Goal: Find specific page/section: Find specific page/section

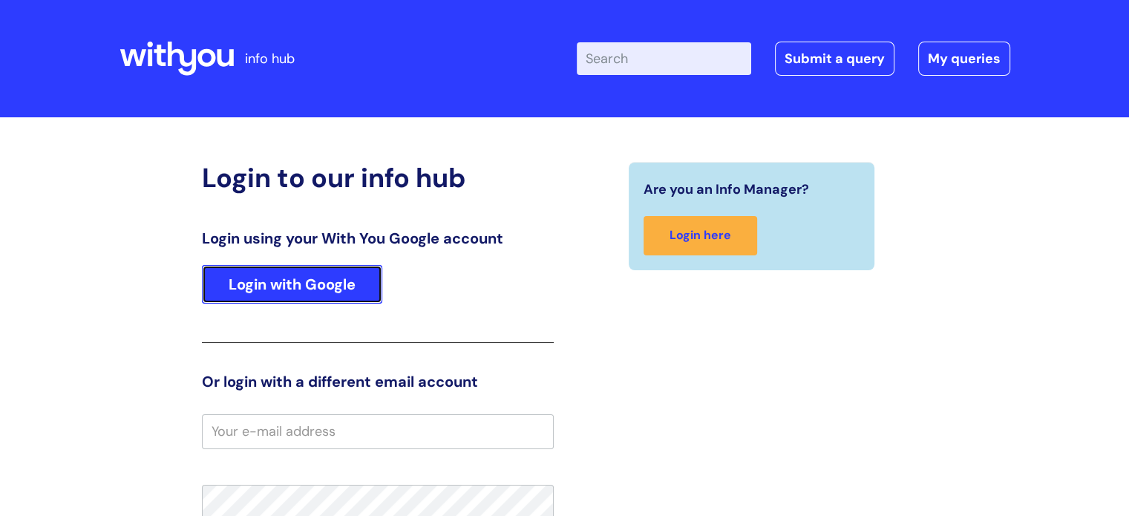
click at [362, 272] on link "Login with Google" at bounding box center [292, 284] width 180 height 39
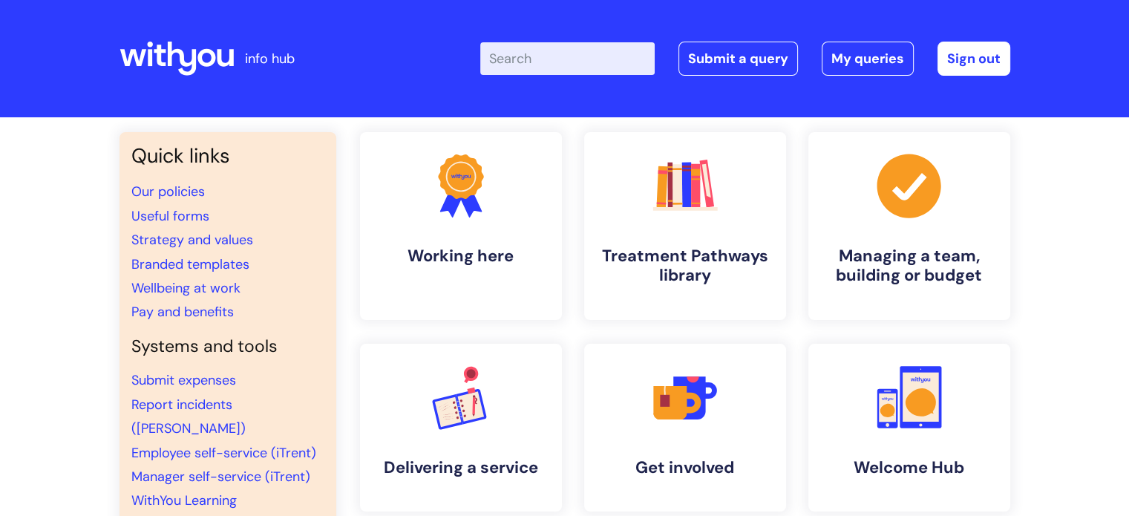
click at [566, 79] on div "Enter your search term here... Search Submit a query My queries Welcome [PERSON…" at bounding box center [676, 59] width 670 height 88
click at [546, 61] on input "Enter your search term here..." at bounding box center [567, 58] width 174 height 33
click at [214, 412] on link "Report incidents ([PERSON_NAME])" at bounding box center [188, 417] width 114 height 42
